Goal: Task Accomplishment & Management: Use online tool/utility

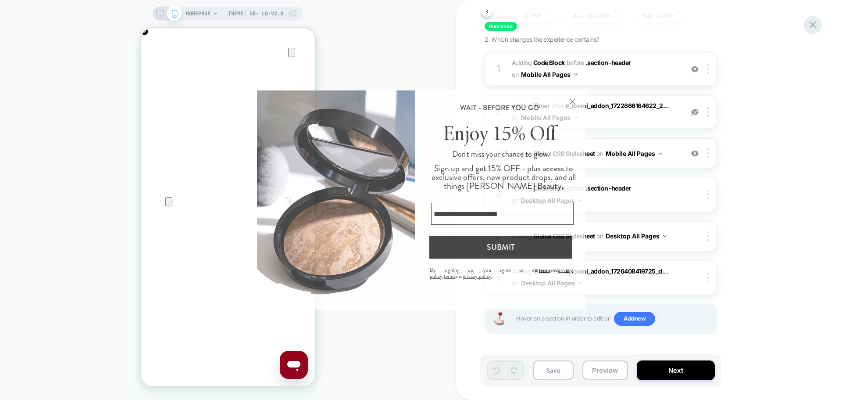
click at [673, 25] on icon at bounding box center [813, 25] width 12 height 12
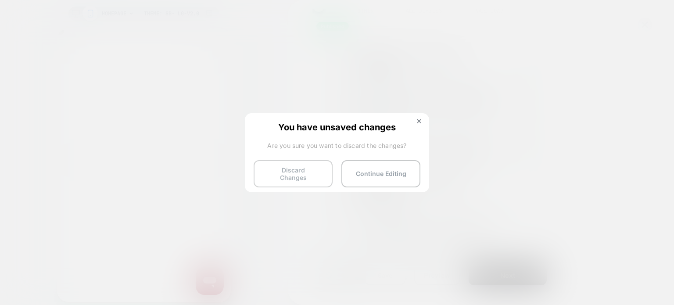
click at [291, 173] on button "Discard Changes" at bounding box center [293, 173] width 79 height 27
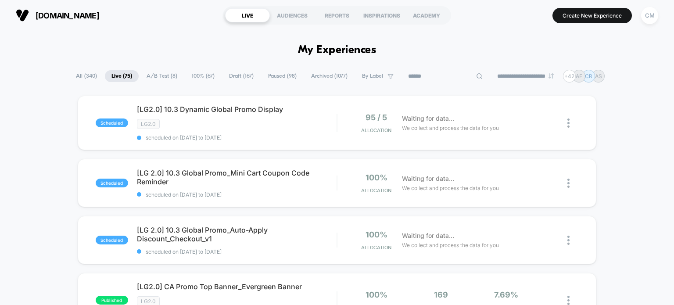
click at [441, 75] on input at bounding box center [445, 76] width 88 height 11
click at [441, 75] on input "**" at bounding box center [445, 76] width 88 height 11
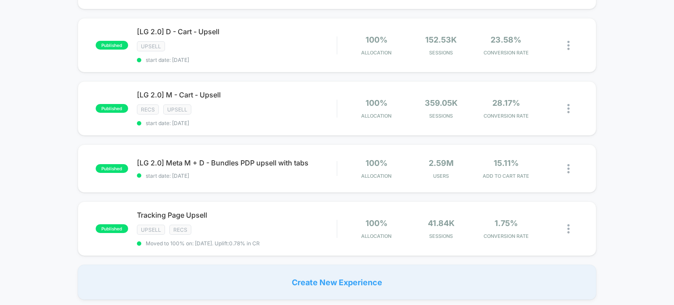
scroll to position [332, 0]
type input "******"
click at [224, 29] on icon at bounding box center [227, 31] width 7 height 7
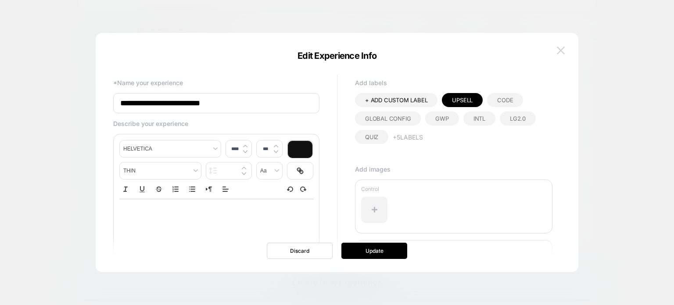
click at [557, 52] on img at bounding box center [561, 49] width 8 height 7
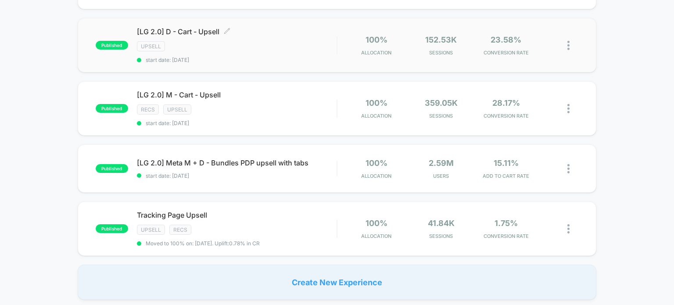
click at [265, 41] on div "Upsell" at bounding box center [237, 46] width 200 height 10
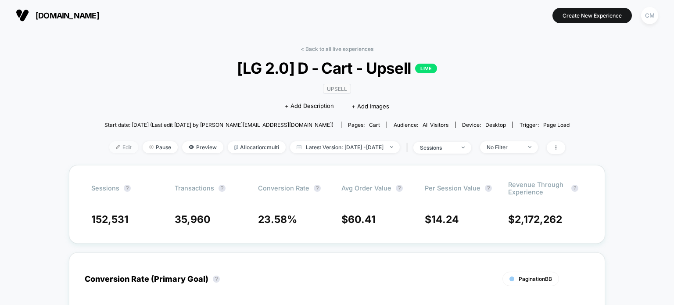
click at [116, 147] on span "Edit" at bounding box center [123, 147] width 29 height 12
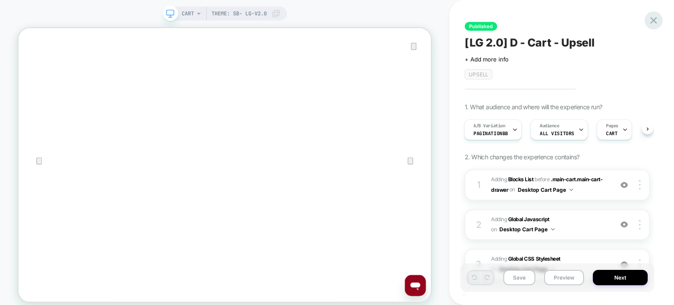
click at [649, 21] on icon at bounding box center [653, 20] width 12 height 12
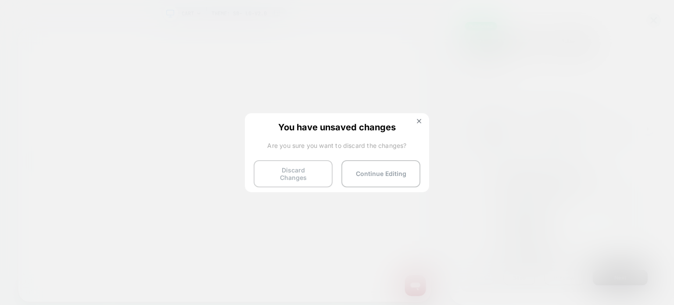
click at [315, 172] on button "Discard Changes" at bounding box center [293, 173] width 79 height 27
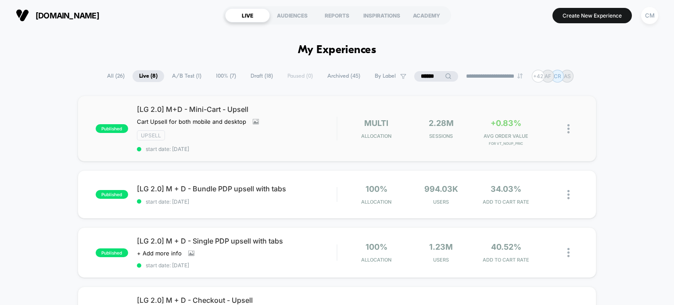
click at [240, 153] on div "published [LG 2.0] M+D - Mini-Cart - Upsell Cart Upsell for both mobile and des…" at bounding box center [337, 129] width 519 height 66
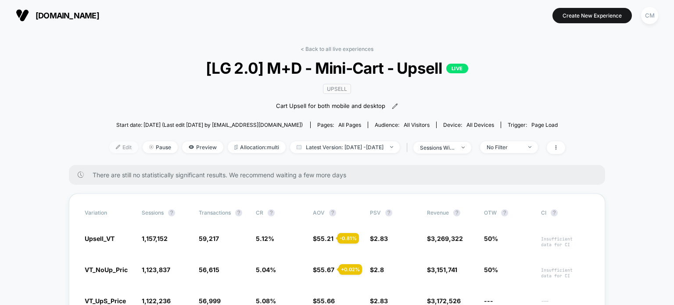
click at [109, 145] on span "Edit" at bounding box center [123, 147] width 29 height 12
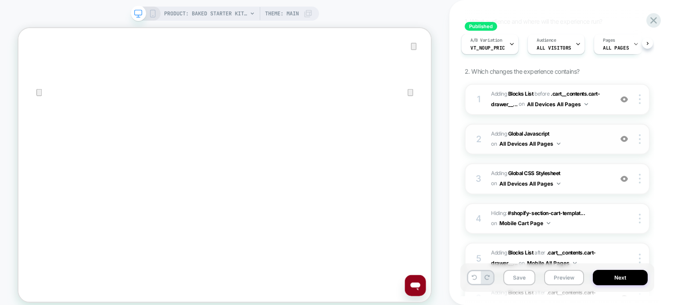
scroll to position [99, 0]
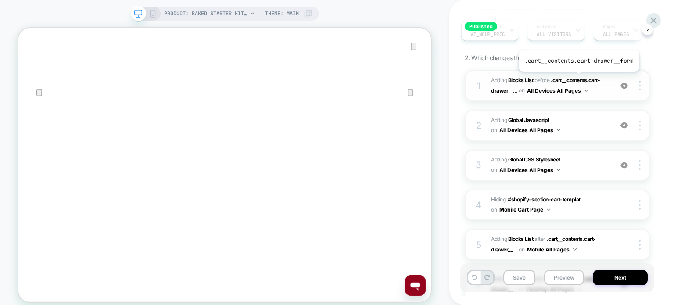
click at [577, 78] on span ".cart__contents.cart-drawer__..." at bounding box center [545, 85] width 109 height 17
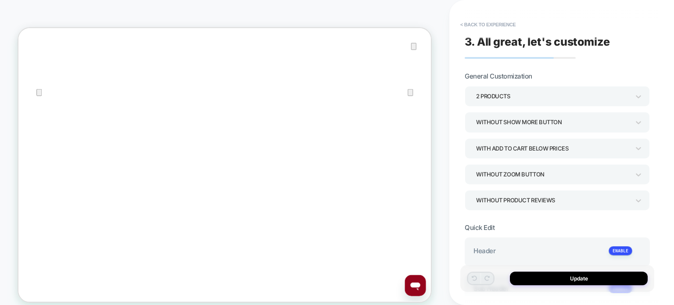
type textarea "*"
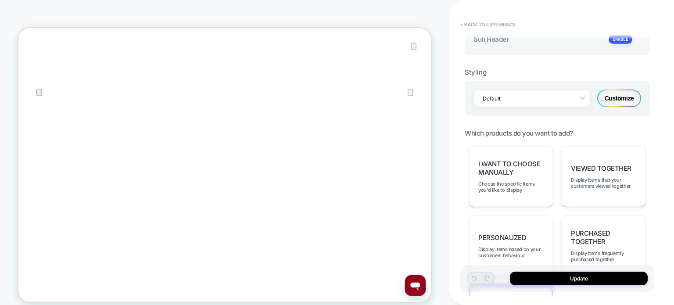
scroll to position [393, 0]
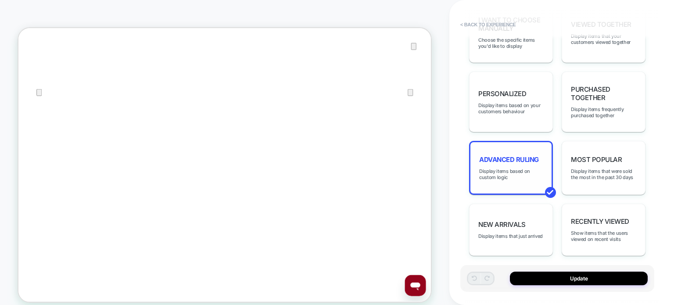
click at [532, 182] on div "Advanced Ruling Display items based on custom logic" at bounding box center [511, 168] width 84 height 54
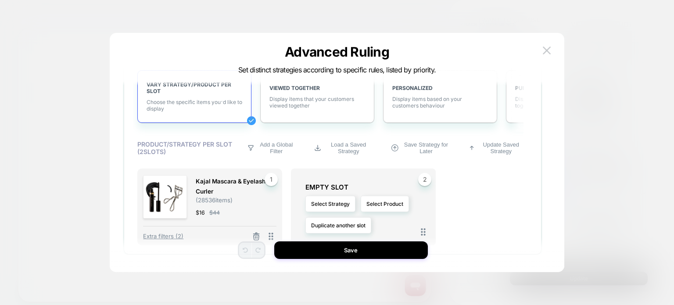
scroll to position [0, 0]
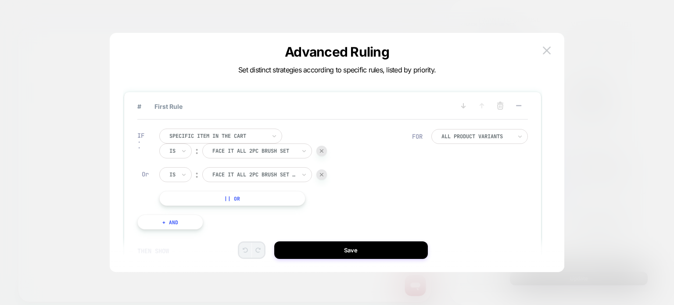
click at [197, 199] on button "|| Or" at bounding box center [232, 198] width 146 height 15
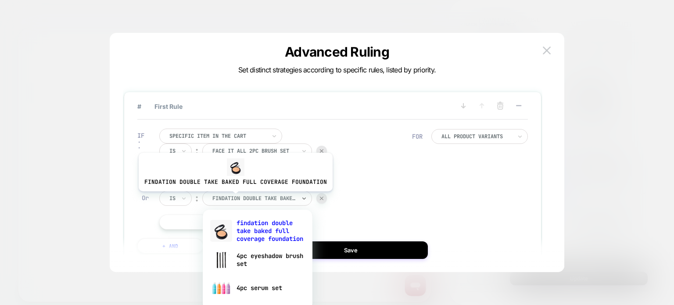
click at [233, 198] on div at bounding box center [253, 198] width 83 height 8
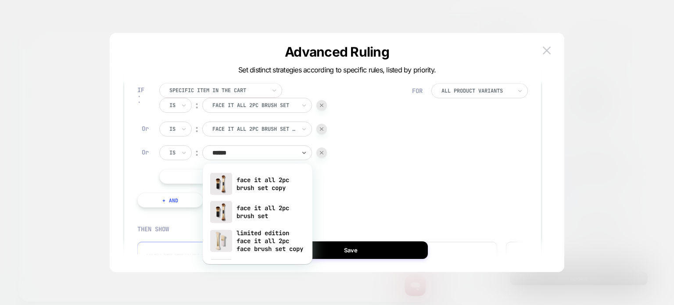
type input "*******"
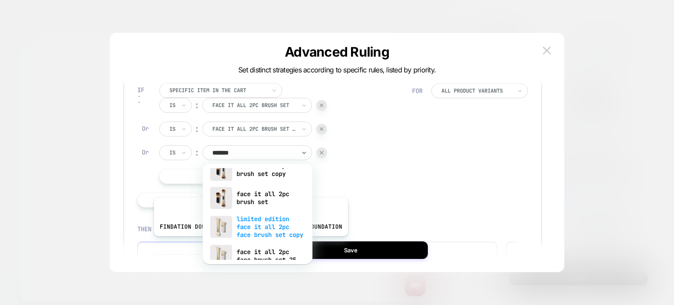
scroll to position [34, 0]
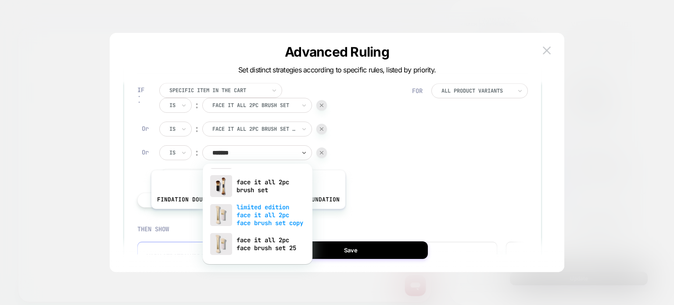
click at [246, 215] on div "limited edition face it all 2pc face brush set copy" at bounding box center [257, 215] width 101 height 30
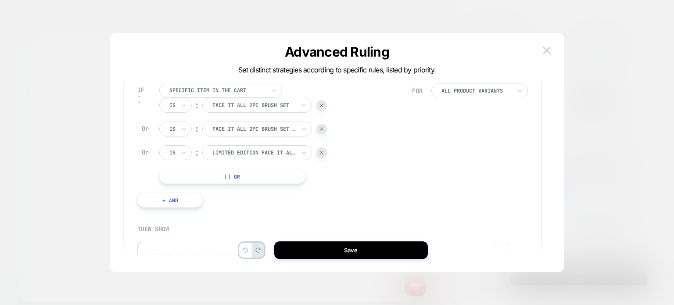
click at [262, 181] on button "|| Or" at bounding box center [232, 176] width 146 height 15
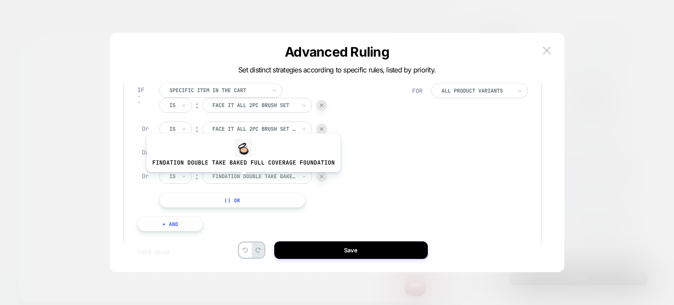
click at [241, 179] on div at bounding box center [253, 176] width 83 height 8
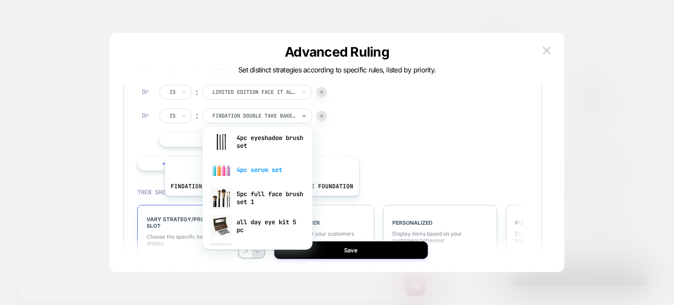
scroll to position [0, 0]
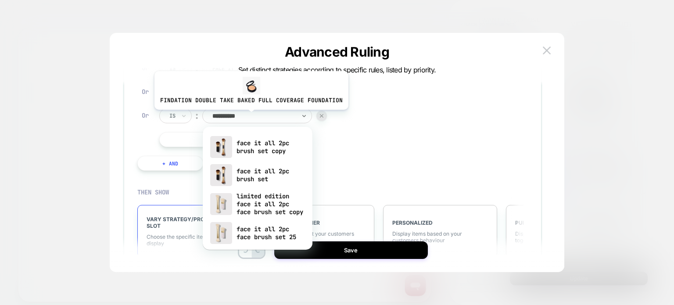
type input "**********"
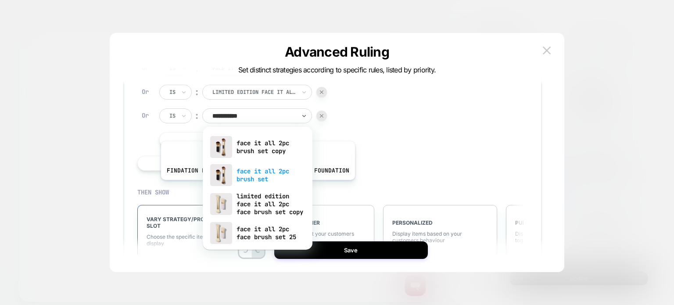
scroll to position [12, 0]
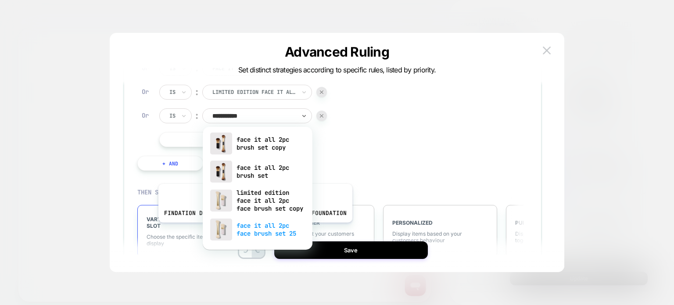
click at [253, 229] on div "face it all 2pc face brush set 25" at bounding box center [257, 229] width 101 height 28
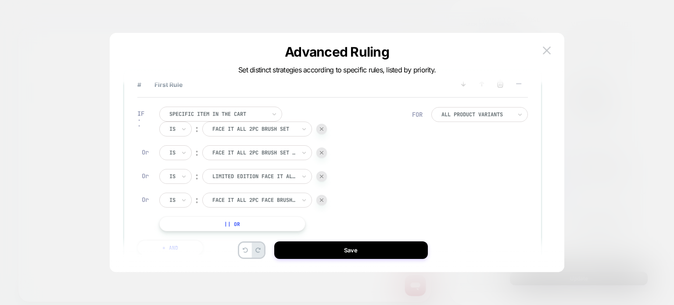
scroll to position [56, 0]
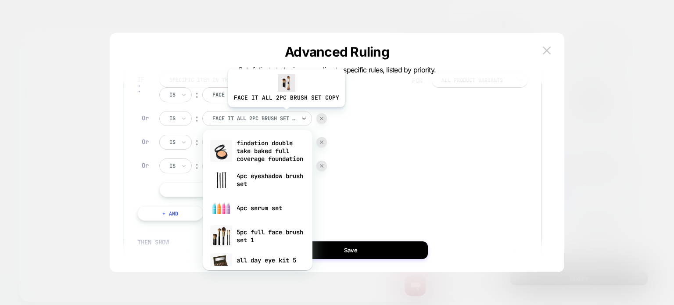
click at [285, 114] on div "face it all 2pc brush set copy" at bounding box center [253, 119] width 85 height 10
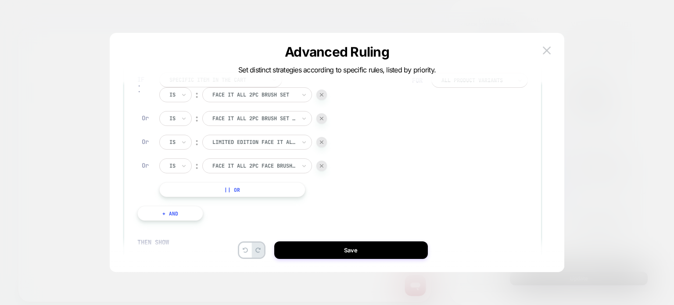
click at [369, 125] on div "Specific item in the cart Is ︰ face it all 2pc brush set FACE IT ALL 2PC BRUSH …" at bounding box center [285, 134] width 253 height 125
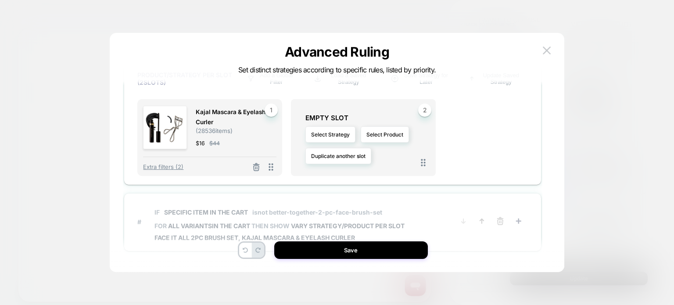
scroll to position [359, 0]
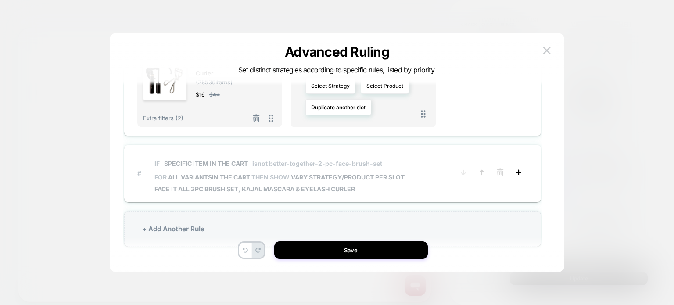
click at [519, 173] on icon at bounding box center [518, 172] width 9 height 9
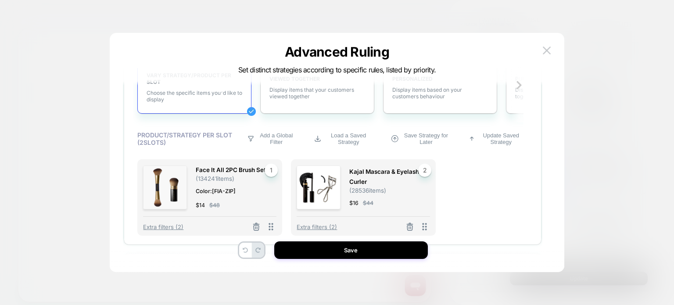
scroll to position [253, 0]
click at [252, 226] on icon at bounding box center [256, 226] width 9 height 9
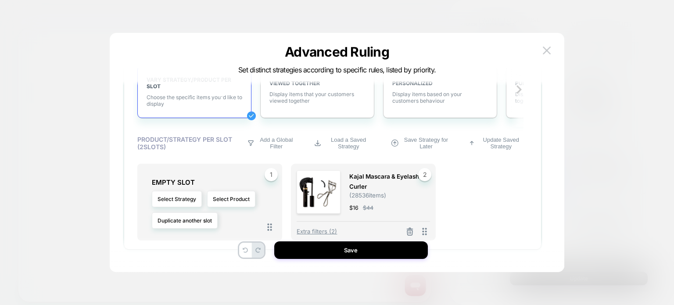
scroll to position [249, 0]
drag, startPoint x: 202, startPoint y: 167, endPoint x: 500, endPoint y: 196, distance: 299.3
click at [500, 196] on div "1 EMPTY SLOT Select Strategy Select Product Duplicate another slot Kajal Mascar…" at bounding box center [332, 201] width 390 height 77
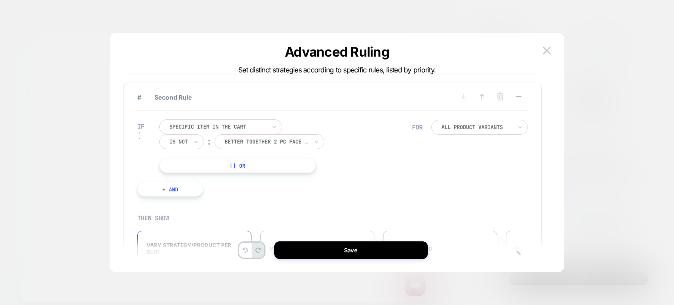
scroll to position [83, 0]
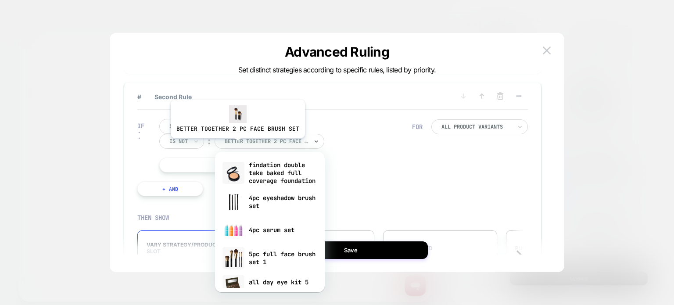
click at [236, 145] on div "better together 2 pc face brush set" at bounding box center [266, 141] width 85 height 10
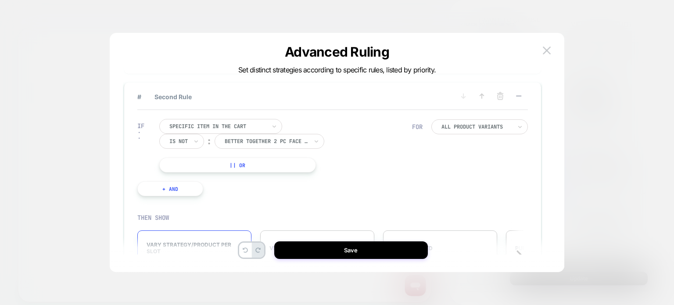
click at [370, 154] on div "Specific item in the cart Is not ︰ better together 2 pc face brush set BETTER T…" at bounding box center [285, 146] width 253 height 54
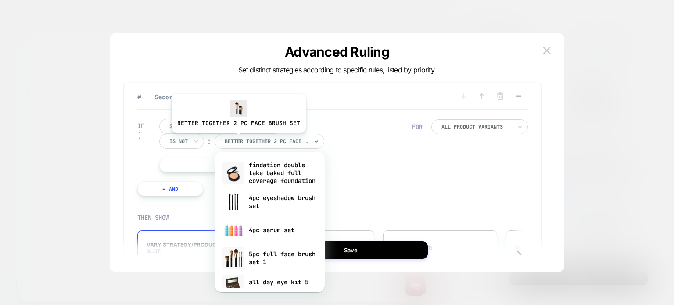
click at [237, 139] on div at bounding box center [266, 141] width 83 height 8
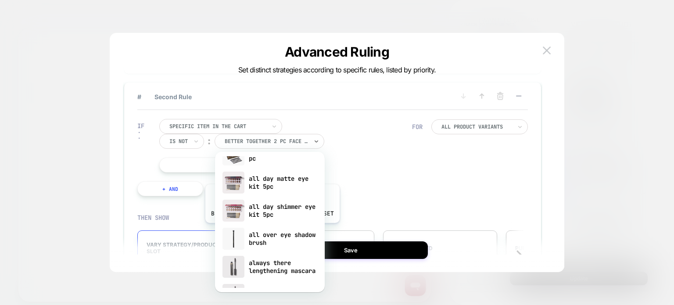
scroll to position [0, 0]
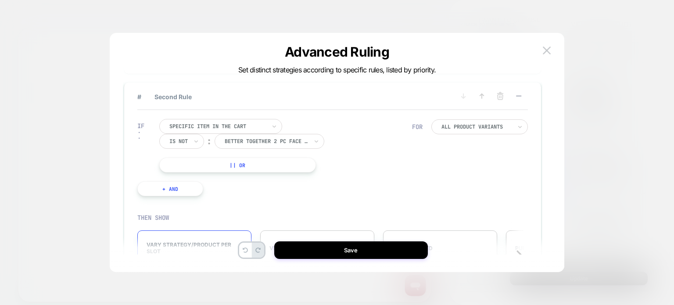
click at [338, 171] on div "Is not ︰ better together 2 pc face brush set || Or" at bounding box center [249, 153] width 180 height 39
click at [283, 165] on button "|| Or" at bounding box center [237, 164] width 157 height 15
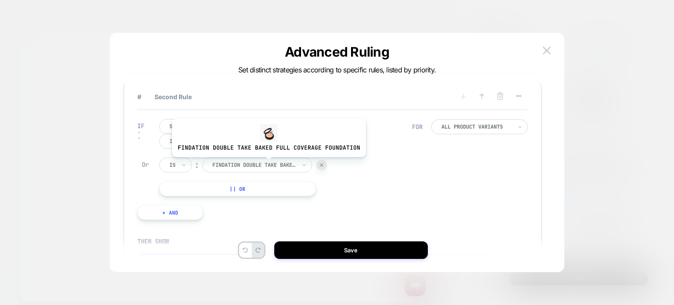
click at [267, 164] on div at bounding box center [253, 165] width 83 height 8
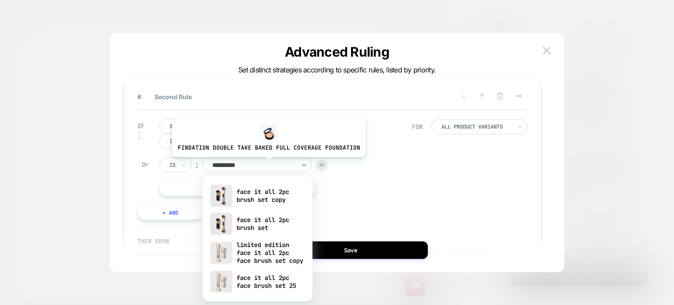
type input "**********"
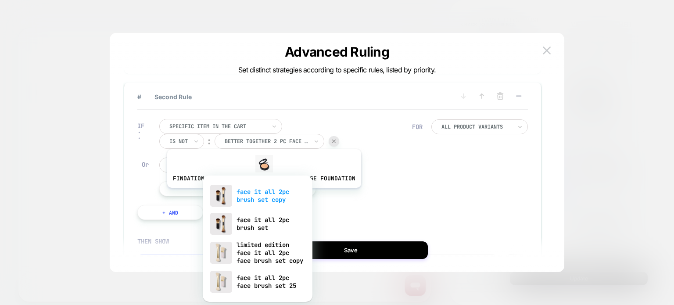
click at [262, 194] on div "face it all 2pc brush set copy" at bounding box center [257, 196] width 101 height 28
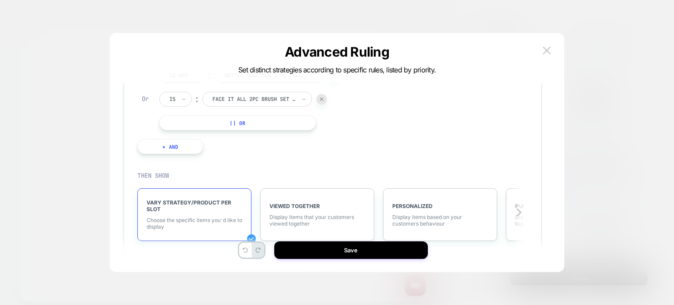
scroll to position [89, 0]
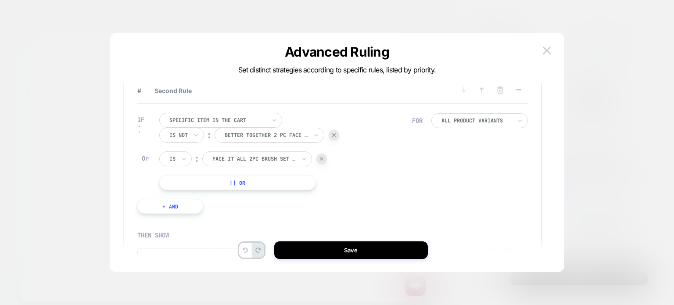
click at [170, 152] on div "Is" at bounding box center [175, 158] width 32 height 15
click at [168, 196] on div "Is Is not" at bounding box center [192, 190] width 57 height 32
click at [178, 193] on div "Is not" at bounding box center [196, 197] width 57 height 14
click at [225, 179] on button "|| Or" at bounding box center [237, 182] width 157 height 15
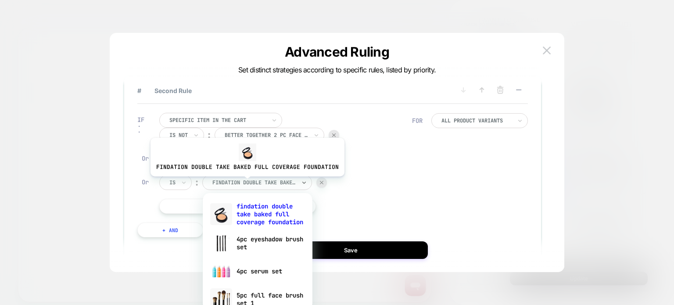
click at [245, 183] on div at bounding box center [253, 183] width 83 height 8
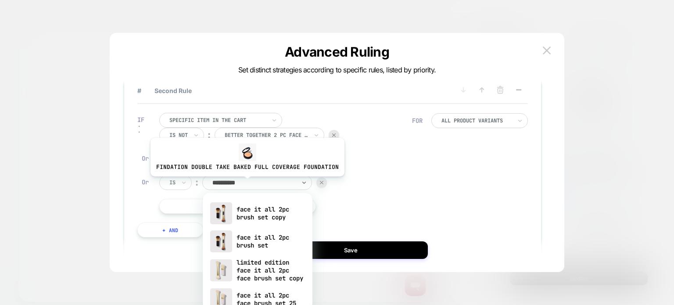
type input "**********"
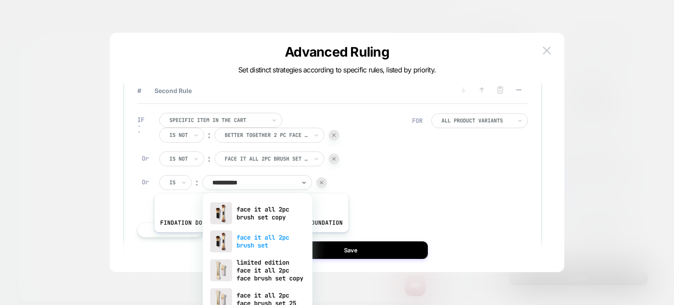
click at [249, 239] on div "face it all 2pc brush set" at bounding box center [257, 241] width 101 height 28
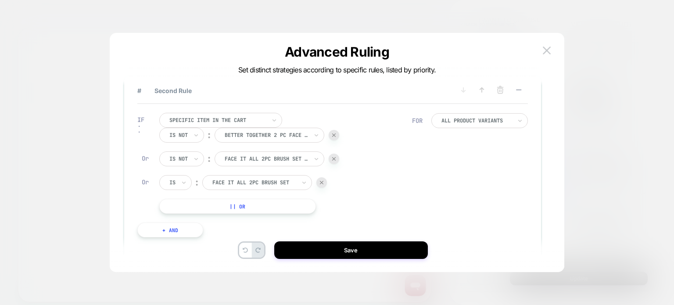
scroll to position [104, 0]
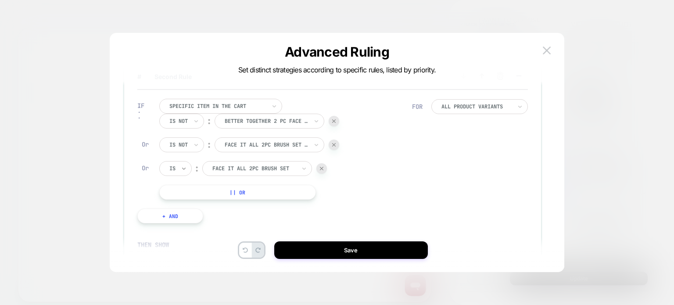
click at [181, 168] on icon at bounding box center [184, 168] width 6 height 9
click at [183, 204] on div "Is not" at bounding box center [196, 206] width 57 height 14
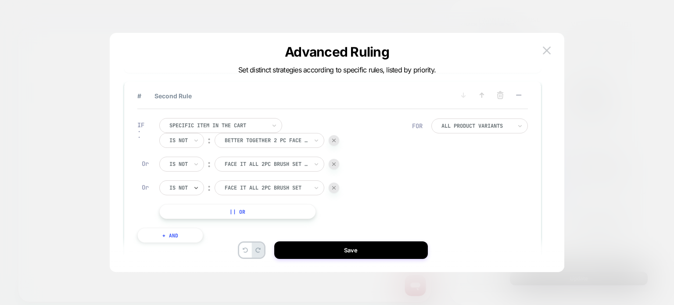
scroll to position [77, 0]
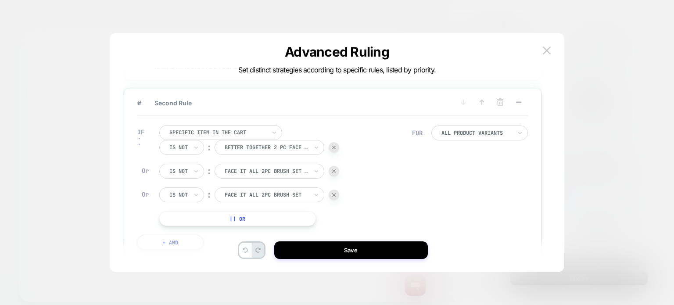
click at [237, 212] on button "|| Or" at bounding box center [237, 218] width 157 height 15
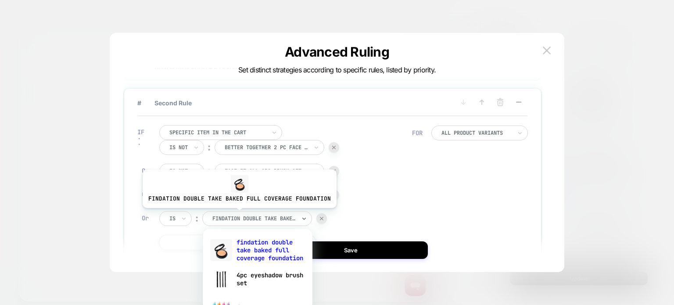
click at [237, 215] on div at bounding box center [253, 219] width 83 height 8
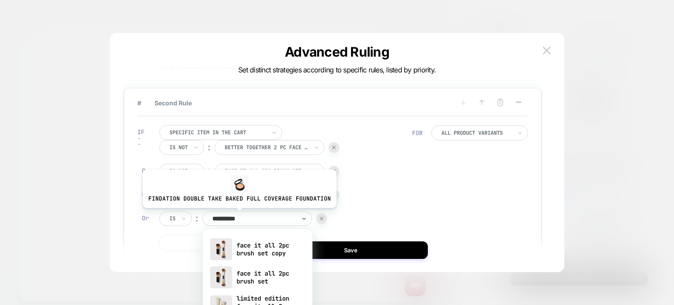
type input "**********"
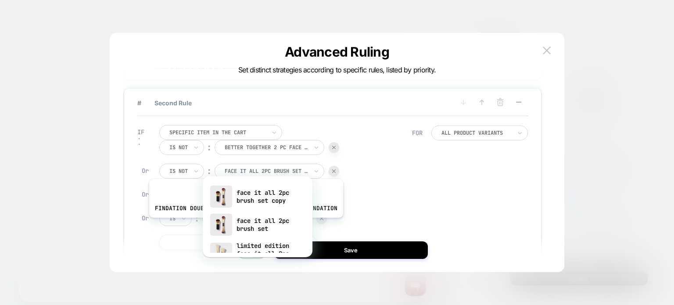
scroll to position [139, 0]
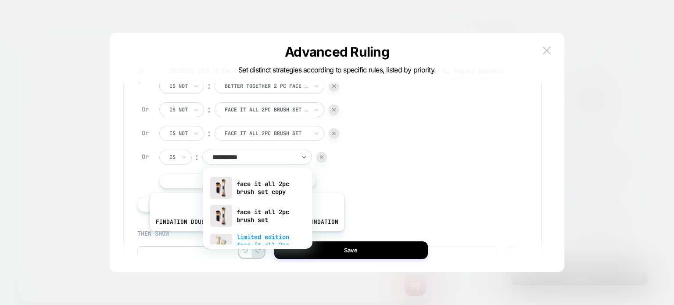
click at [245, 238] on div "limited edition face it all 2pc face brush set copy" at bounding box center [257, 245] width 101 height 30
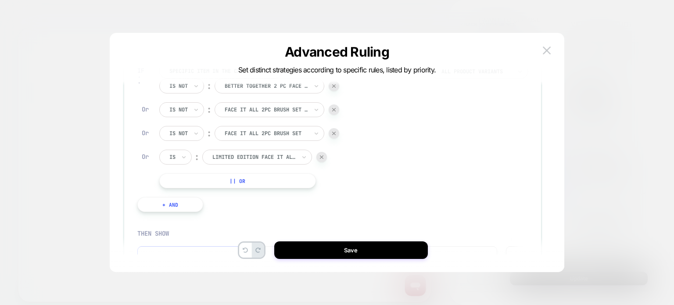
click at [168, 154] on div "Is" at bounding box center [175, 157] width 32 height 15
click at [174, 191] on div "Is not" at bounding box center [196, 195] width 57 height 14
click at [212, 186] on button "|| Or" at bounding box center [237, 180] width 157 height 15
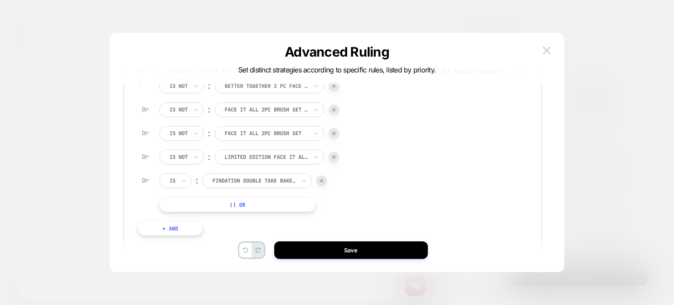
click at [180, 184] on div "Is" at bounding box center [175, 180] width 32 height 15
click at [186, 223] on div "Is not" at bounding box center [196, 218] width 57 height 14
click at [246, 189] on div "Is not ︰ better together 2 pc face brush set BETTER TOGETHER 2 PC FACE BRUSH SE…" at bounding box center [249, 145] width 180 height 133
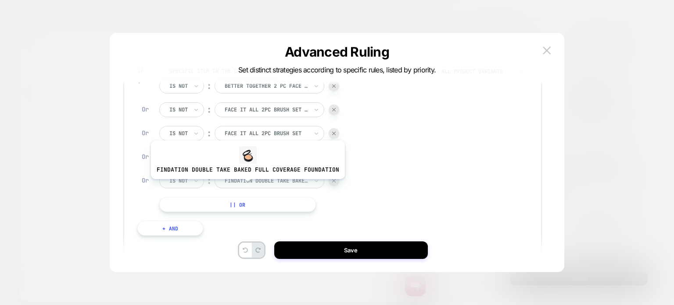
click at [246, 186] on div "findation double take baked full coverage foundation" at bounding box center [270, 180] width 110 height 15
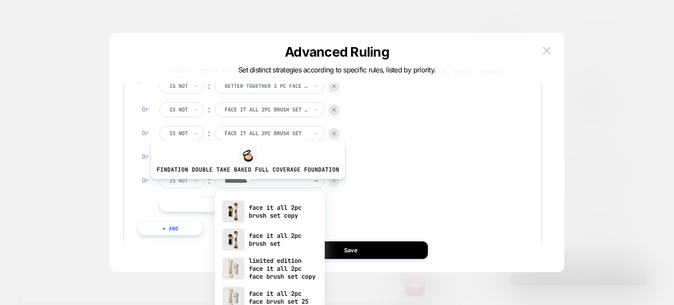
type input "**********"
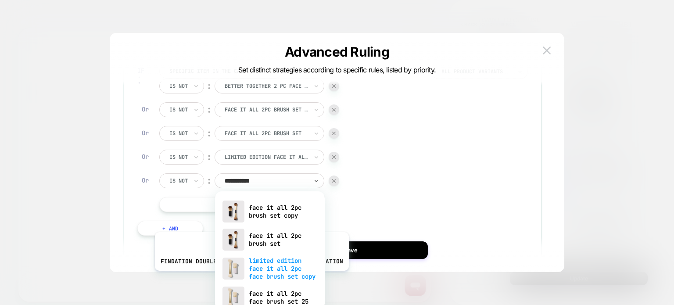
scroll to position [16, 0]
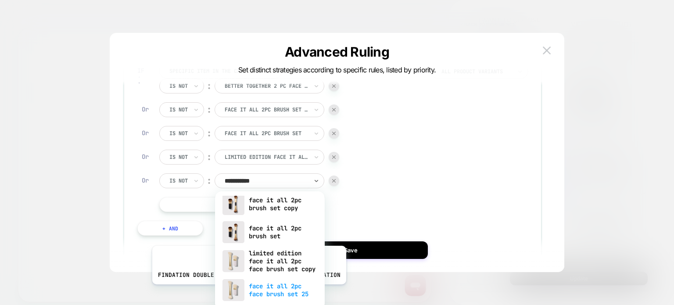
click at [247, 291] on div "face it all 2pc face brush set 25" at bounding box center [269, 290] width 101 height 28
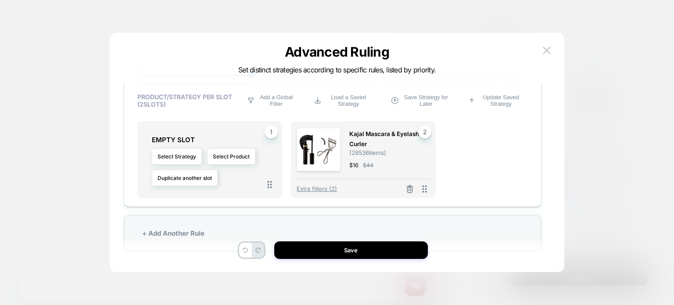
scroll to position [387, 0]
click at [243, 154] on button "Select Product" at bounding box center [231, 155] width 48 height 16
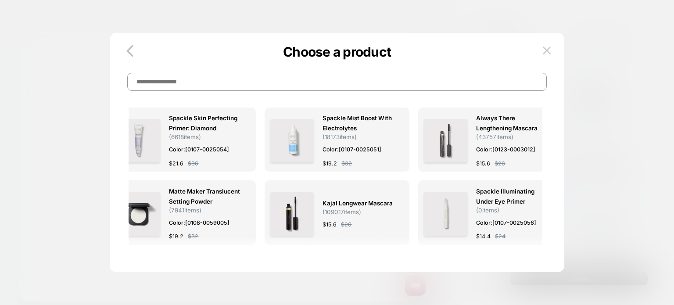
click at [243, 83] on input at bounding box center [336, 82] width 419 height 18
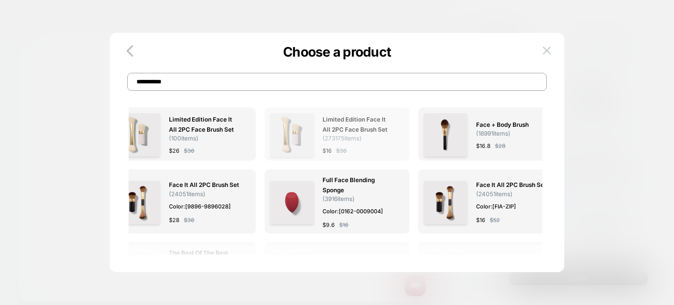
type input "**********"
click at [347, 135] on span "( 273175 items)" at bounding box center [341, 138] width 39 height 7
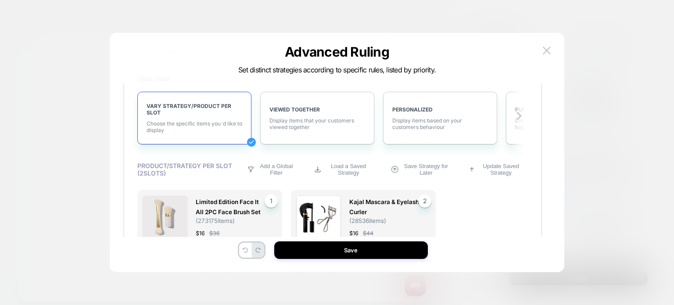
scroll to position [389, 0]
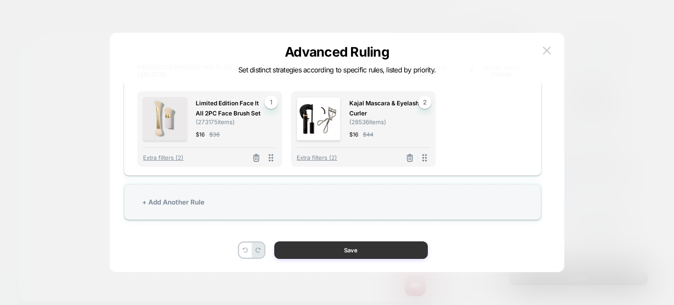
click at [339, 247] on button "Save" at bounding box center [351, 250] width 154 height 18
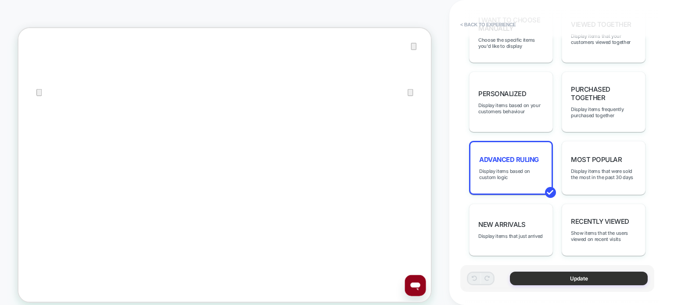
click at [523, 275] on button "Update" at bounding box center [579, 279] width 138 height 14
type textarea "*"
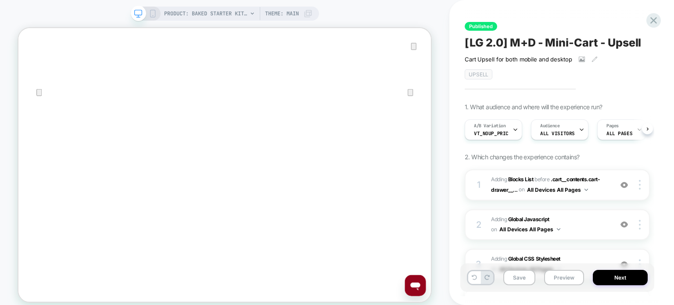
scroll to position [0, 0]
click at [615, 279] on button "Next" at bounding box center [620, 277] width 55 height 15
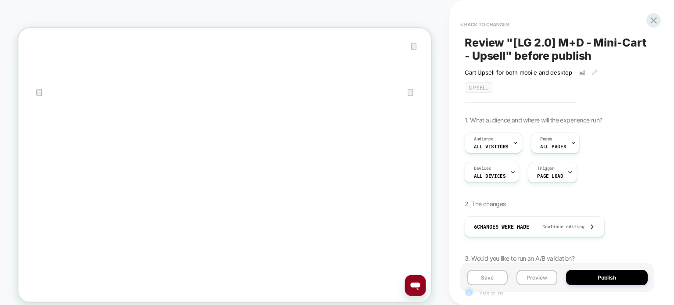
scroll to position [0, 0]
click at [611, 274] on button "Publish" at bounding box center [607, 277] width 82 height 15
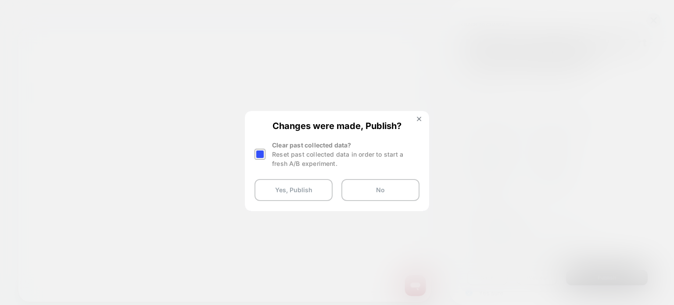
click at [260, 154] on div at bounding box center [259, 154] width 11 height 11
click at [289, 184] on button "Yes, Publish" at bounding box center [293, 190] width 78 height 22
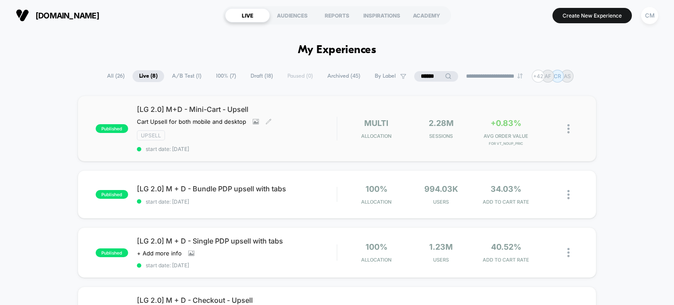
click at [217, 114] on div "[LG 2.0] M+D - Mini-Cart - Upsell Cart Upsell for both mobile and desktop Click…" at bounding box center [237, 128] width 200 height 47
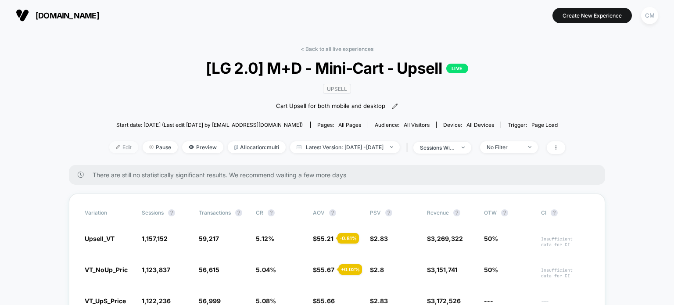
click at [110, 147] on span "Edit" at bounding box center [123, 147] width 29 height 12
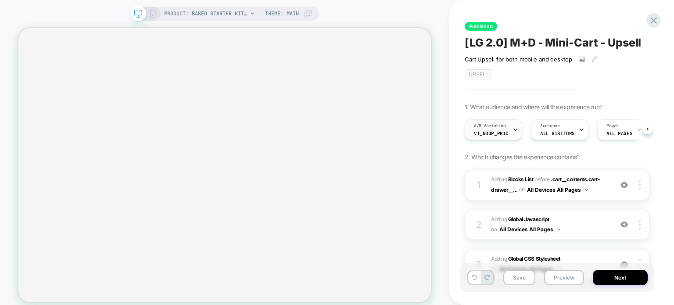
click at [506, 128] on div "A/B Variation VT_NoUp_Pric" at bounding box center [491, 130] width 52 height 20
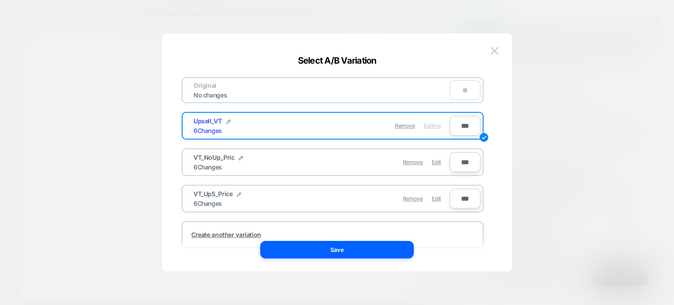
click at [376, 242] on button "Save" at bounding box center [337, 250] width 154 height 18
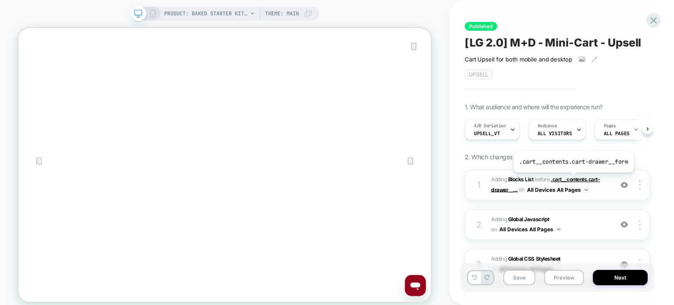
click at [572, 179] on span ".cart__contents.cart-drawer__..." at bounding box center [545, 184] width 109 height 17
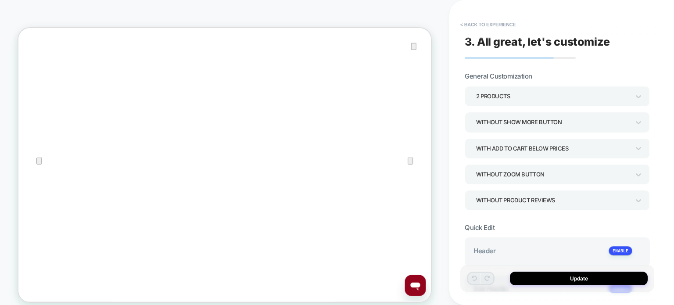
type textarea "*"
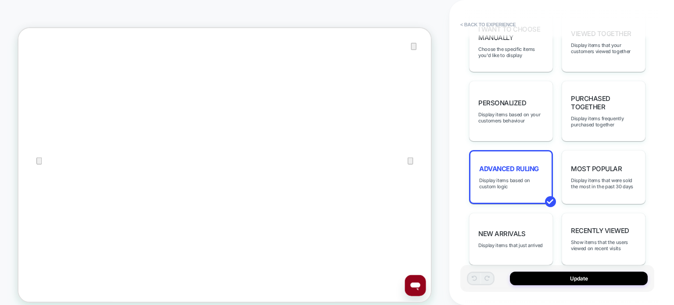
scroll to position [386, 0]
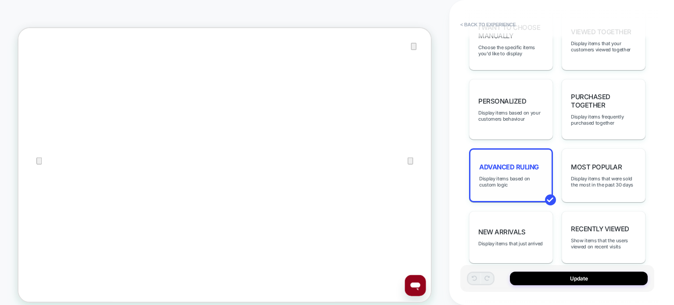
click at [493, 167] on div "Advanced Ruling Display items based on custom logic" at bounding box center [511, 175] width 84 height 54
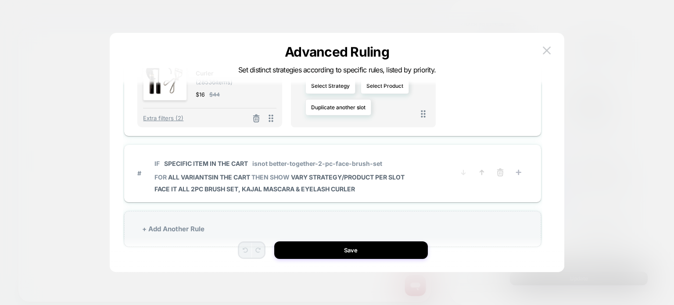
scroll to position [26, 0]
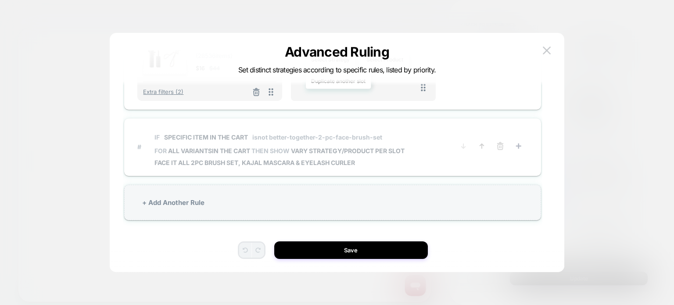
click at [271, 150] on span "FOR all variants IN THE CART THEN SHOW VARY STRATEGY/PRODUCT PER SLOT" at bounding box center [279, 150] width 250 height 7
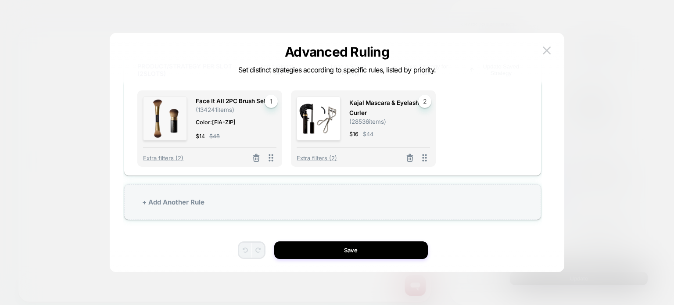
scroll to position [253, 0]
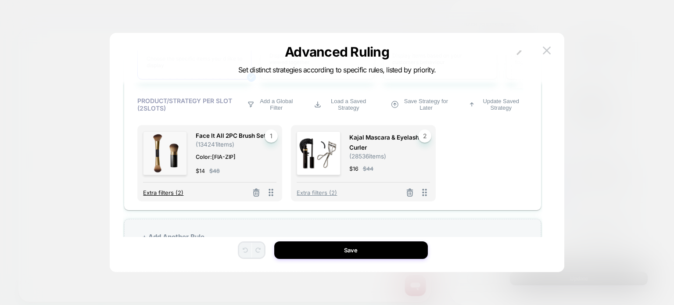
click at [168, 193] on span "Extra filters (2)" at bounding box center [163, 192] width 40 height 7
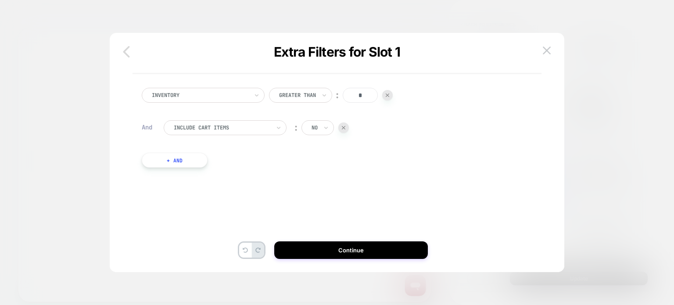
click at [121, 47] on icon "button" at bounding box center [127, 52] width 18 height 18
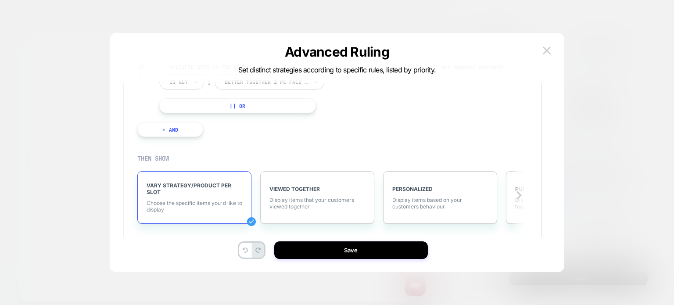
scroll to position [264, 0]
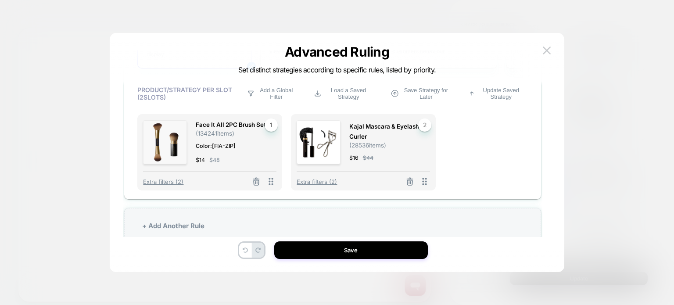
click at [234, 146] on span "Color: [FIA-ZIP]" at bounding box center [232, 145] width 72 height 9
click at [224, 144] on span "Color: [FIA-ZIP]" at bounding box center [232, 145] width 72 height 9
click at [259, 182] on icon at bounding box center [256, 181] width 9 height 9
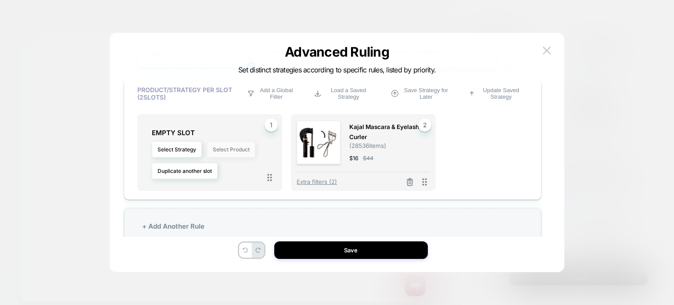
click at [216, 151] on button "Select Product" at bounding box center [231, 149] width 48 height 16
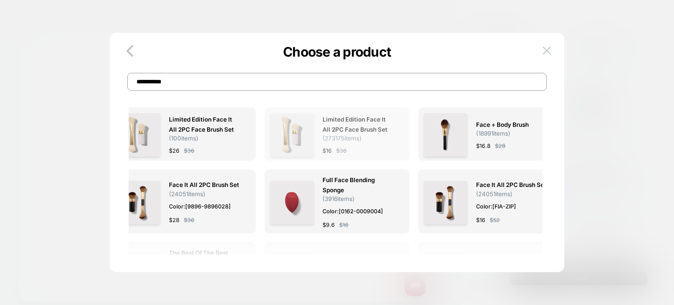
type input "**********"
click at [305, 144] on img at bounding box center [291, 134] width 43 height 43
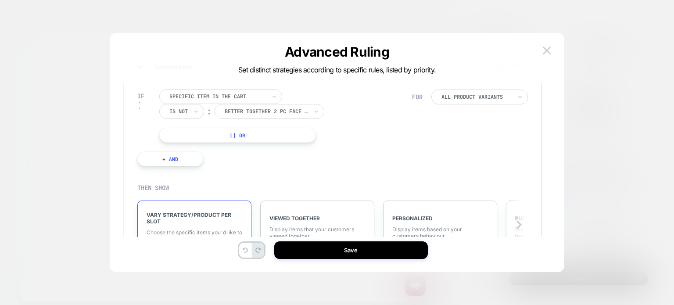
scroll to position [63, 0]
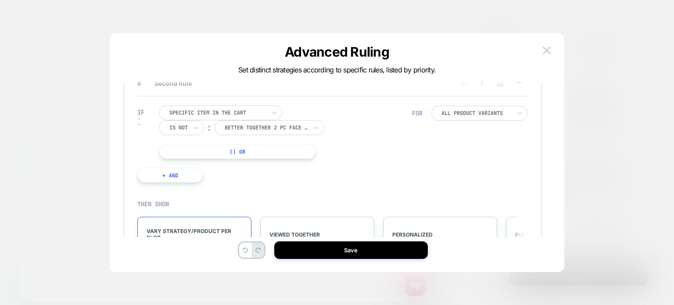
click at [207, 147] on button "|| Or" at bounding box center [237, 151] width 157 height 15
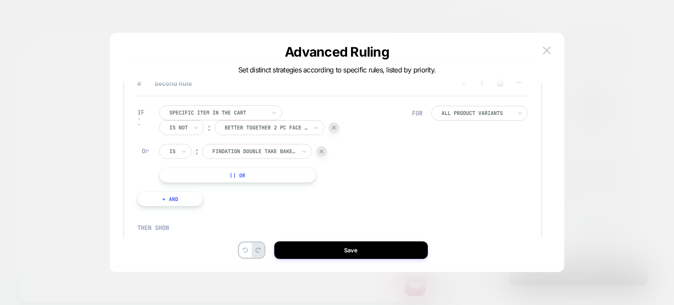
click at [178, 151] on div "Is" at bounding box center [175, 151] width 32 height 15
click at [179, 188] on div "Is not" at bounding box center [196, 189] width 57 height 14
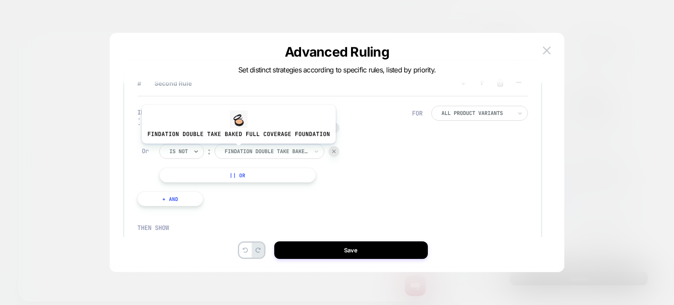
click at [236, 150] on div at bounding box center [266, 151] width 83 height 8
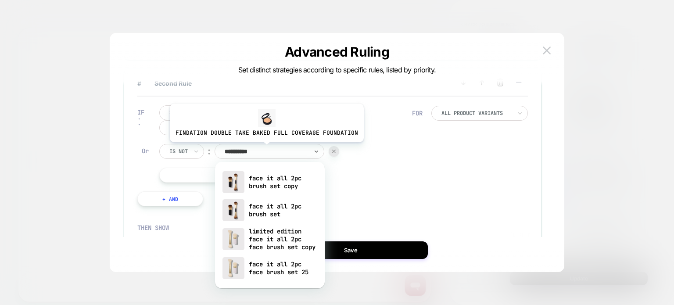
type input "**********"
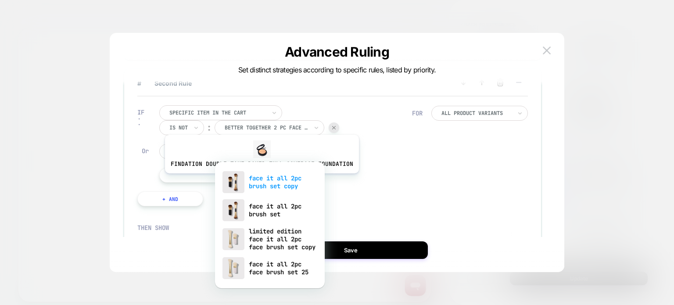
click at [260, 180] on div "face it all 2pc brush set copy" at bounding box center [269, 182] width 101 height 28
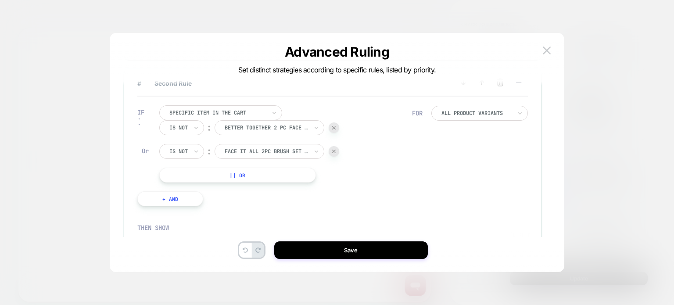
click at [205, 177] on button "|| Or" at bounding box center [237, 175] width 157 height 15
click at [184, 176] on icon at bounding box center [184, 175] width 6 height 9
click at [182, 208] on div "Is not" at bounding box center [196, 213] width 57 height 14
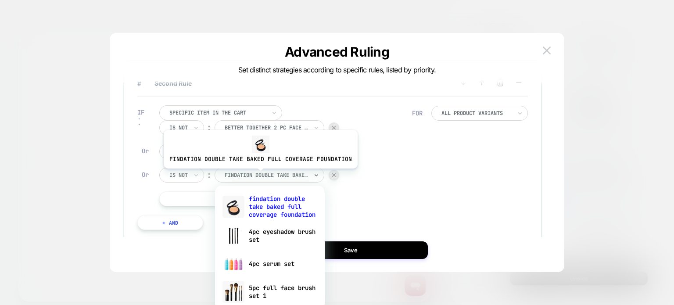
click at [258, 175] on div at bounding box center [266, 175] width 83 height 8
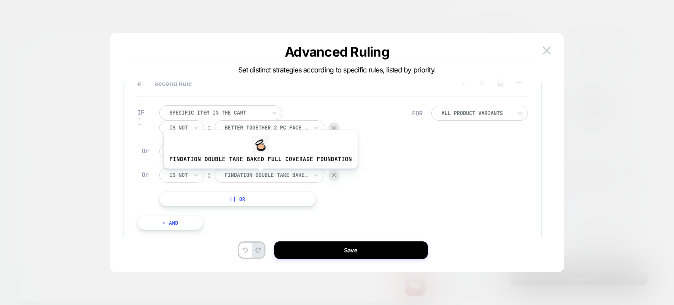
click at [258, 175] on div at bounding box center [266, 175] width 83 height 8
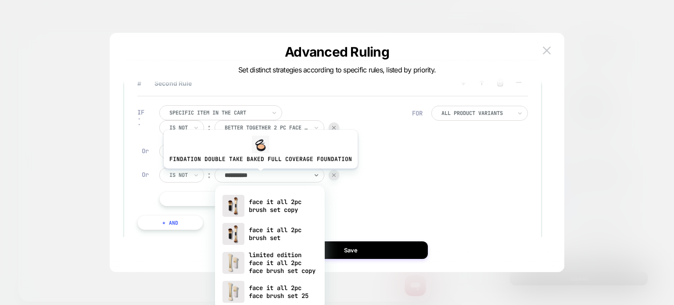
type input "**********"
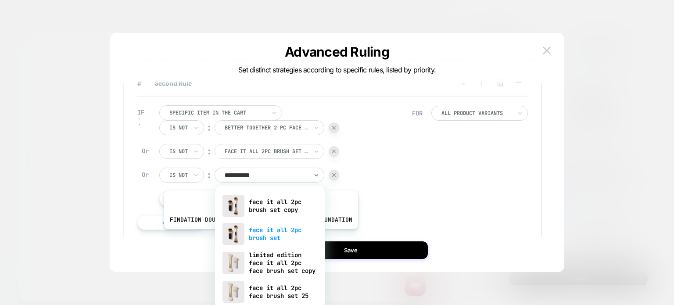
click at [259, 236] on div "face it all 2pc brush set" at bounding box center [269, 234] width 101 height 28
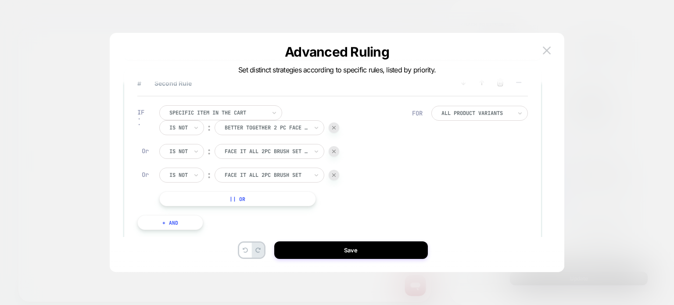
click at [172, 198] on button "|| Or" at bounding box center [237, 198] width 157 height 15
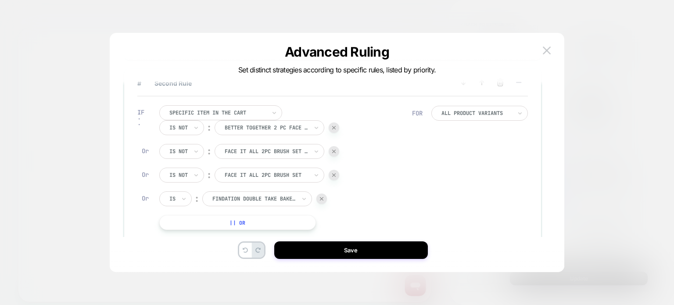
click at [176, 204] on div "Is" at bounding box center [175, 198] width 32 height 15
click at [177, 231] on div "Is not" at bounding box center [196, 236] width 57 height 14
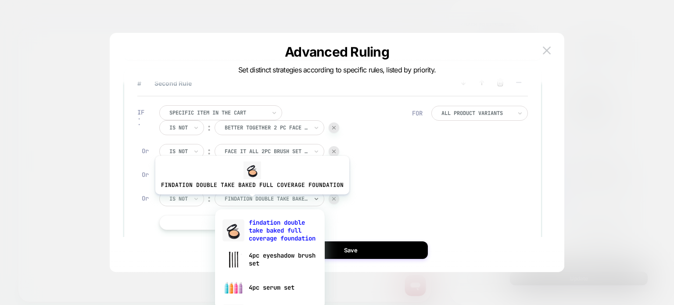
click at [250, 201] on div at bounding box center [266, 199] width 83 height 8
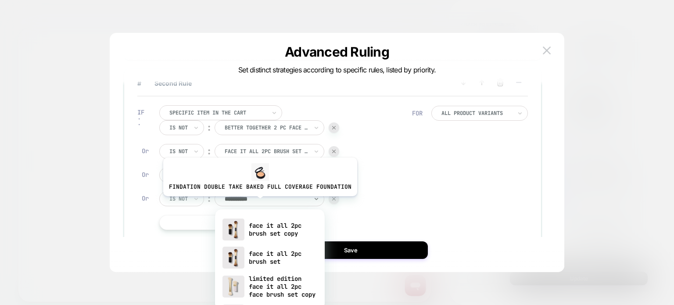
type input "**********"
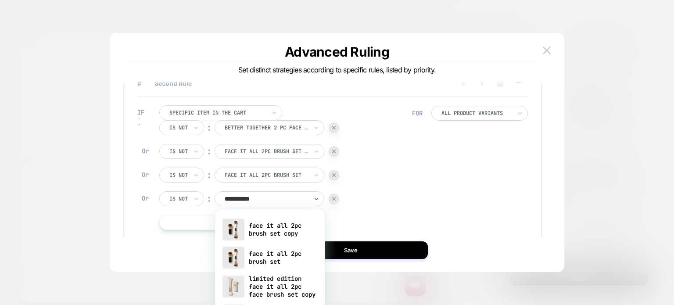
scroll to position [91, 0]
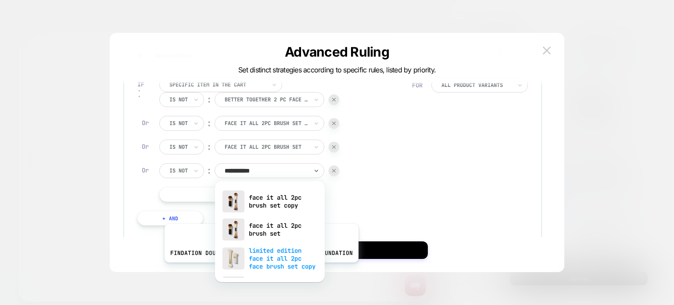
click at [259, 269] on div "limited edition face it all 2pc face brush set copy" at bounding box center [269, 258] width 101 height 30
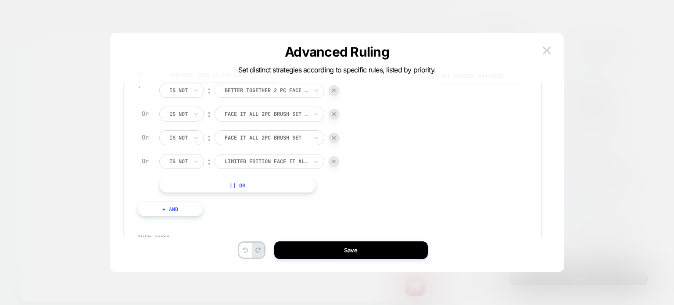
scroll to position [86, 0]
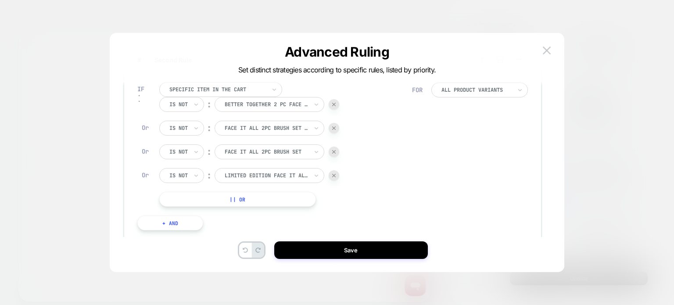
click at [207, 201] on button "|| Or" at bounding box center [237, 199] width 157 height 15
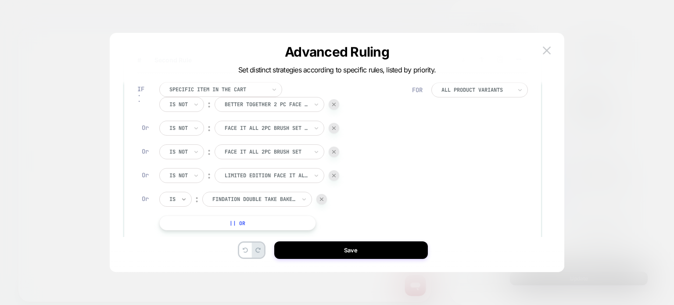
click at [185, 195] on icon at bounding box center [184, 199] width 6 height 9
click at [190, 232] on div "Is not" at bounding box center [196, 237] width 57 height 14
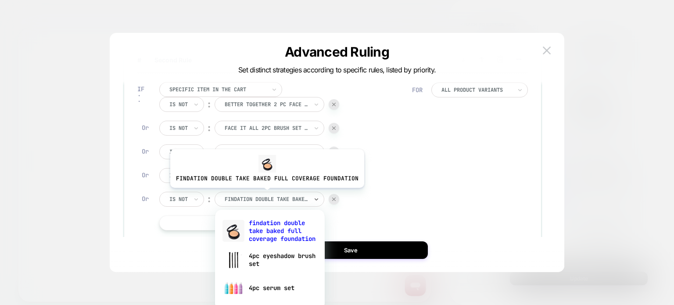
click at [265, 194] on div "findation double take baked full coverage foundation" at bounding box center [266, 199] width 85 height 10
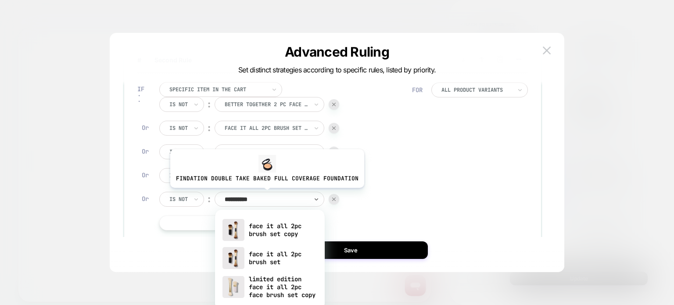
type input "**********"
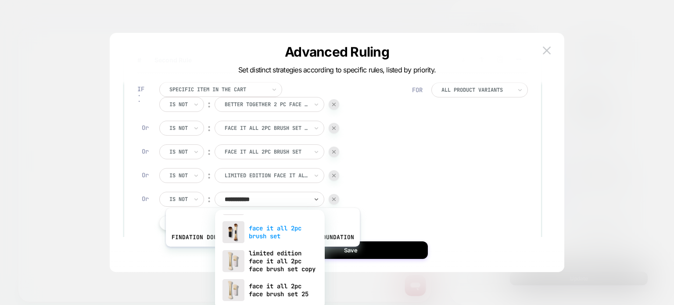
scroll to position [35, 0]
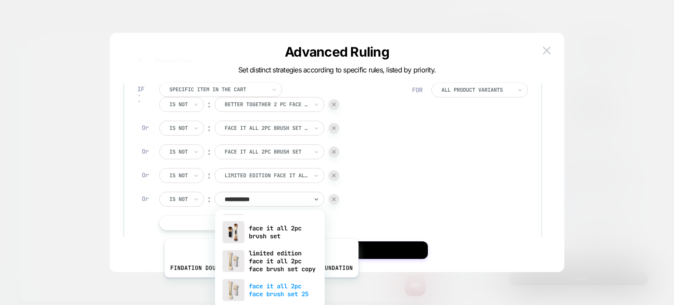
click at [259, 284] on div "face it all 2pc face brush set 25" at bounding box center [269, 290] width 101 height 28
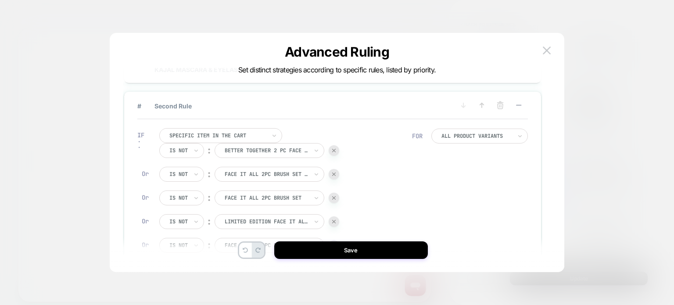
scroll to position [0, 0]
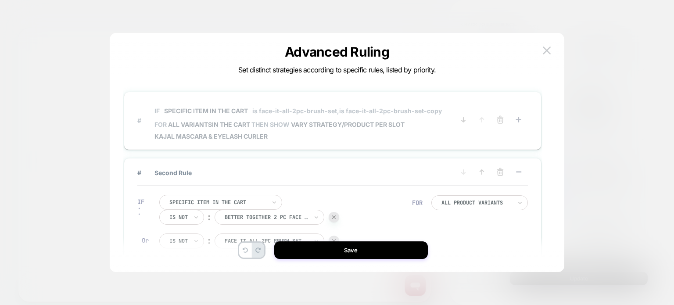
click at [379, 122] on span "VARY STRATEGY/PRODUCT PER SLOT" at bounding box center [348, 124] width 114 height 7
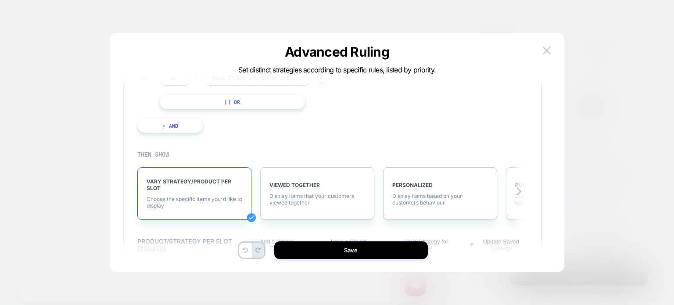
scroll to position [16, 0]
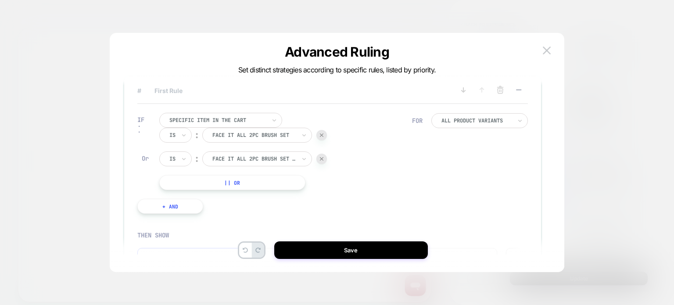
click at [234, 184] on button "|| Or" at bounding box center [232, 182] width 146 height 15
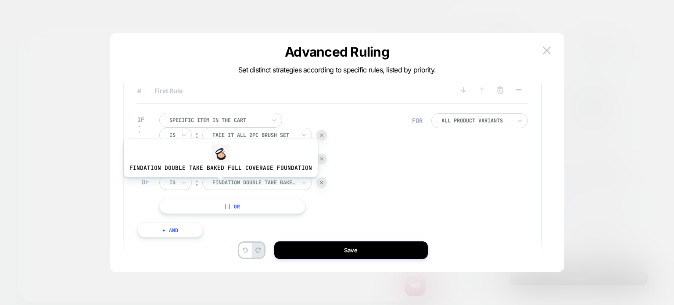
click at [218, 184] on div at bounding box center [253, 183] width 83 height 8
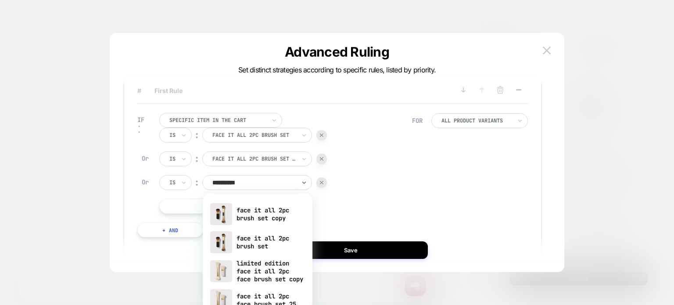
type input "**********"
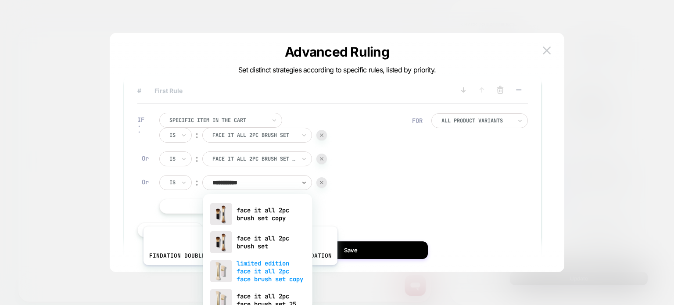
click at [238, 272] on div "limited edition face it all 2pc face brush set copy" at bounding box center [257, 271] width 101 height 30
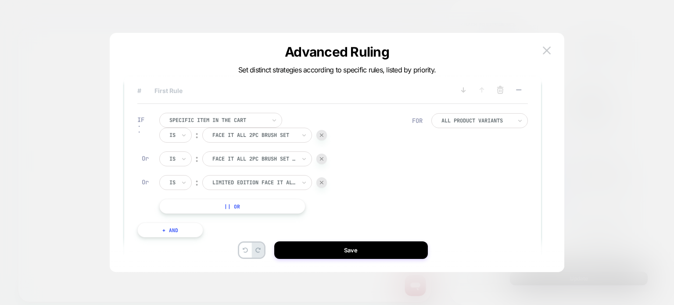
click at [204, 205] on button "|| Or" at bounding box center [232, 206] width 146 height 15
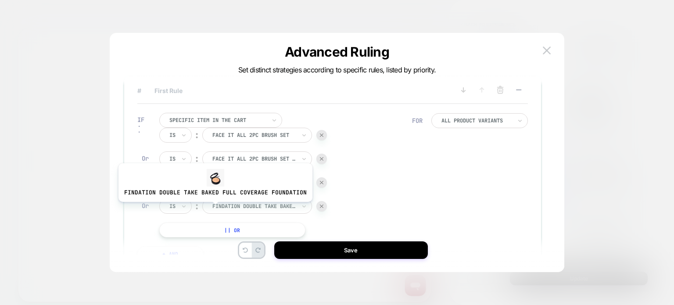
click at [213, 208] on input "text" at bounding box center [214, 206] width 4 height 8
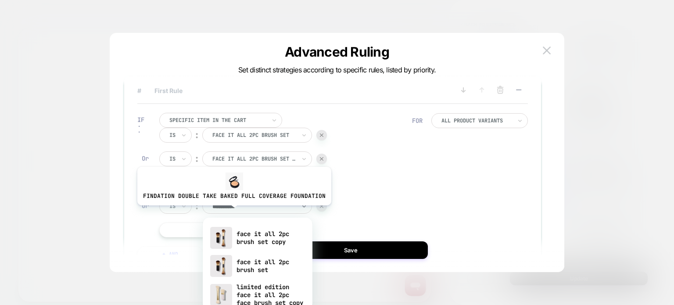
type input "**********"
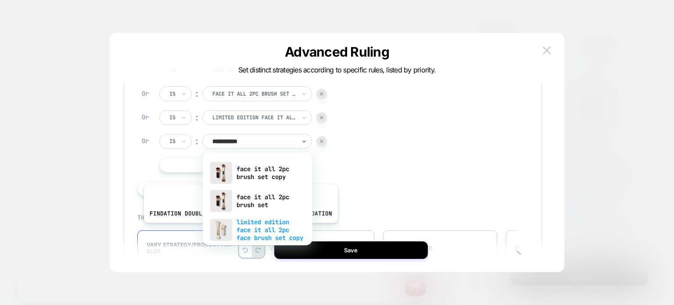
scroll to position [42, 0]
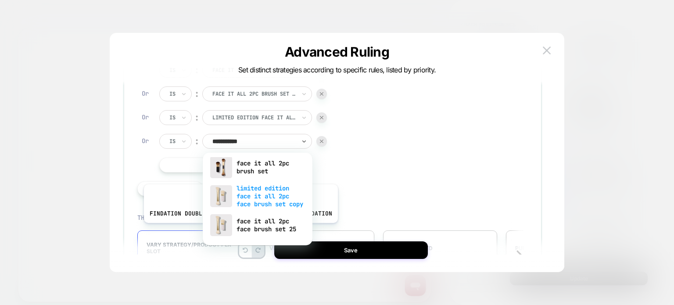
click at [239, 229] on div "face it all 2pc face brush set 25" at bounding box center [257, 225] width 101 height 28
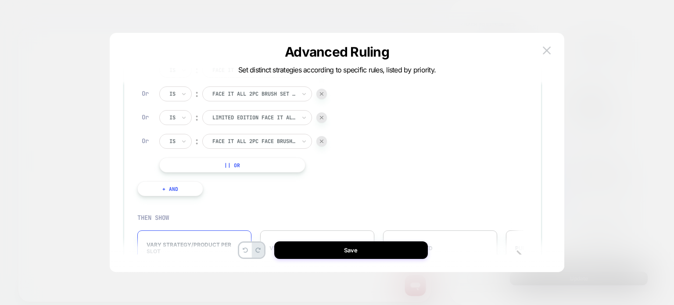
click at [375, 178] on div "IF Specific item in the cart Is ︰ face it all 2pc brush set FACE IT ALL 2PC BRU…" at bounding box center [274, 122] width 283 height 175
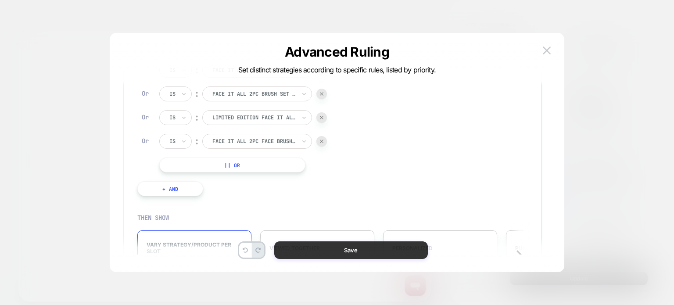
click at [329, 245] on button "Save" at bounding box center [351, 250] width 154 height 18
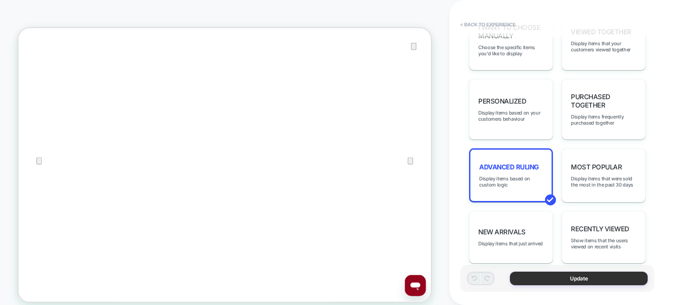
click at [544, 277] on button "Update" at bounding box center [579, 279] width 138 height 14
type textarea "*"
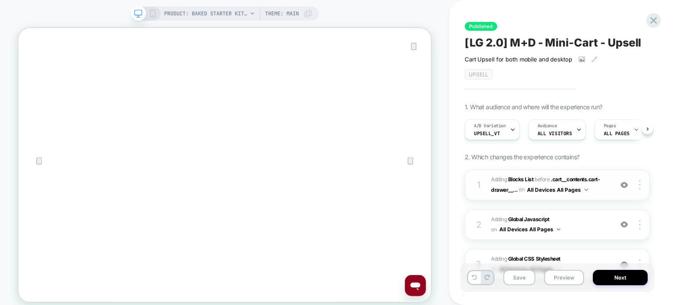
scroll to position [0, 0]
click at [627, 282] on button "Next" at bounding box center [620, 277] width 55 height 15
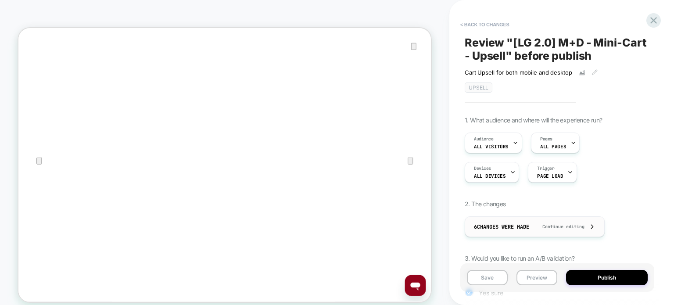
scroll to position [0, 0]
click at [591, 282] on button "Publish" at bounding box center [607, 277] width 82 height 15
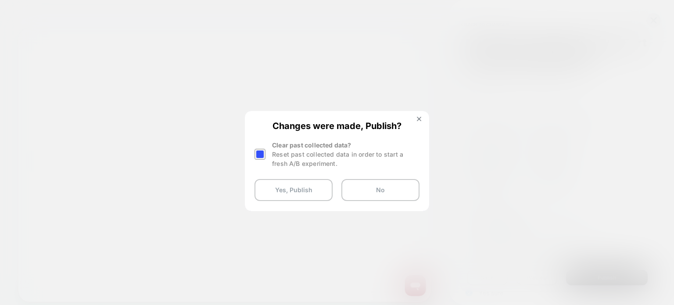
click at [264, 157] on div at bounding box center [259, 154] width 11 height 11
drag, startPoint x: 290, startPoint y: 191, endPoint x: 314, endPoint y: 205, distance: 27.9
click at [290, 191] on button "Yes, Publish" at bounding box center [293, 190] width 78 height 22
click at [296, 190] on button "Yes, Publish" at bounding box center [293, 190] width 78 height 22
